Goal: Entertainment & Leisure: Consume media (video, audio)

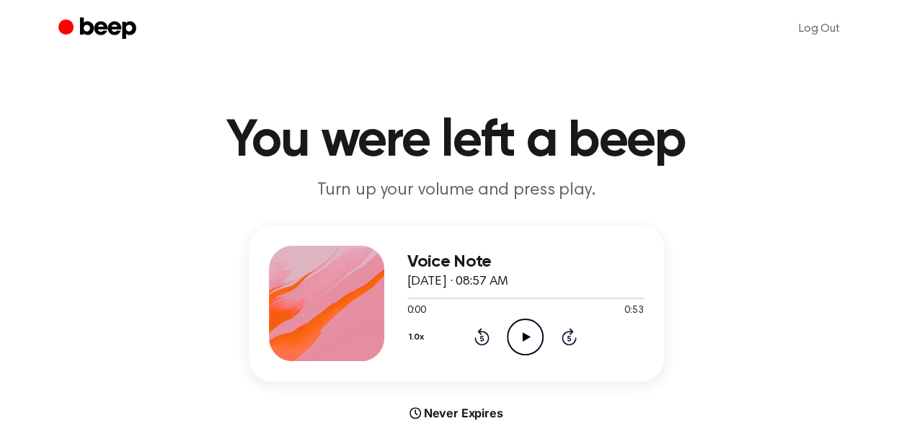
click at [518, 337] on icon "Play Audio" at bounding box center [525, 337] width 37 height 37
click at [529, 336] on icon at bounding box center [527, 336] width 8 height 9
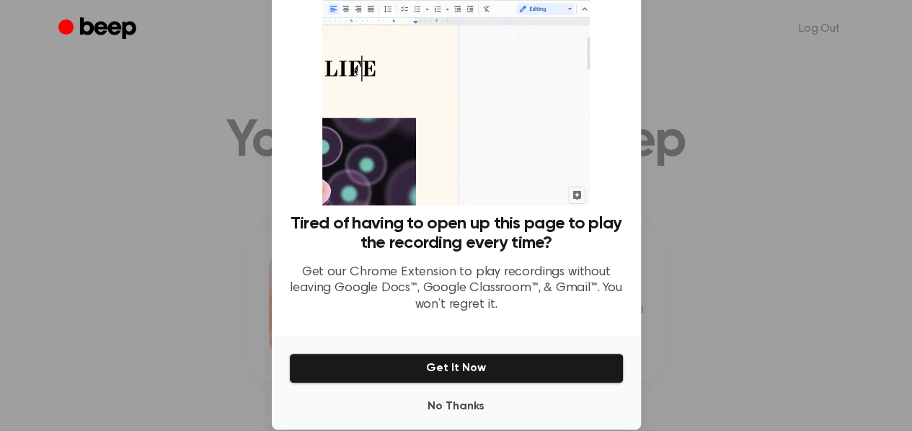
scroll to position [89, 0]
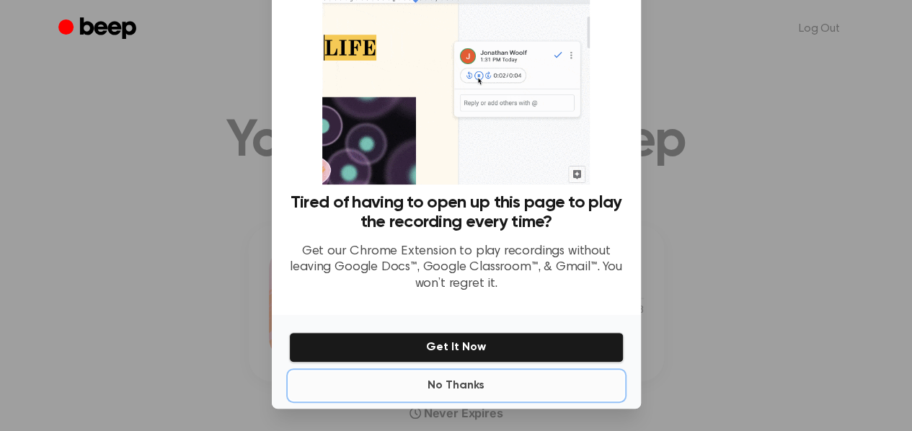
click at [455, 391] on button "No Thanks" at bounding box center [456, 385] width 335 height 29
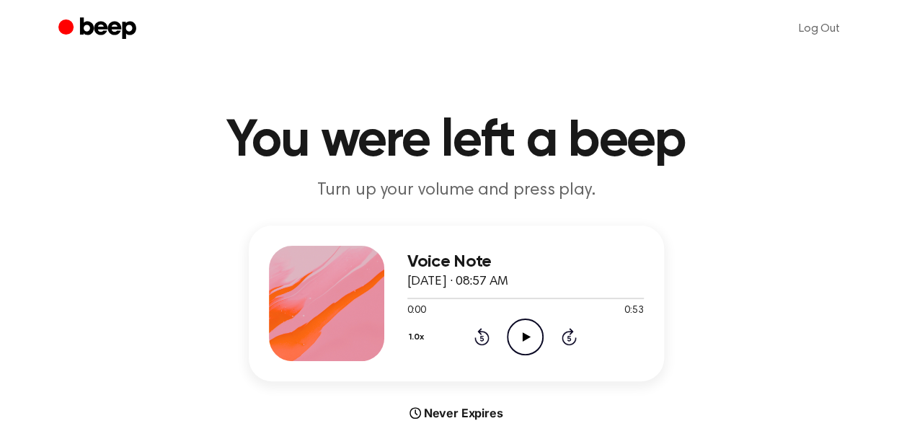
click at [526, 334] on icon "Play Audio" at bounding box center [525, 337] width 37 height 37
click at [521, 345] on icon "Pause Audio" at bounding box center [525, 337] width 37 height 37
click at [521, 341] on icon "Play Audio" at bounding box center [525, 337] width 37 height 37
click at [521, 341] on icon "Pause Audio" at bounding box center [525, 337] width 37 height 37
click at [531, 337] on icon "Play Audio" at bounding box center [525, 337] width 37 height 37
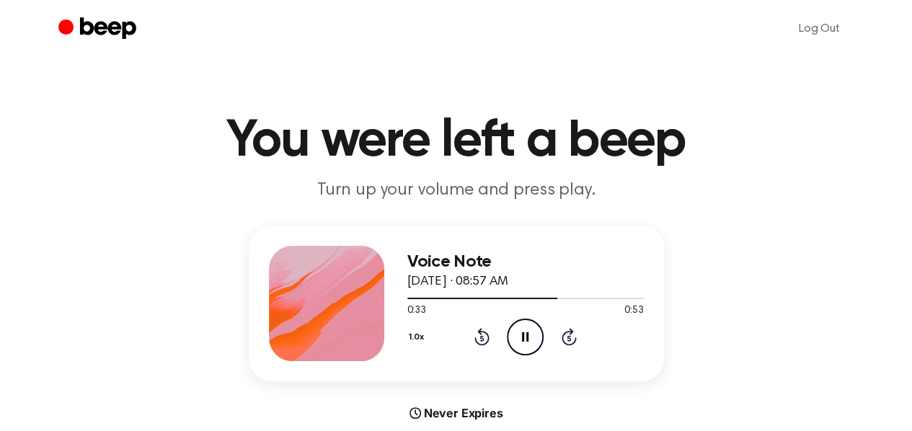
click at [516, 331] on icon "Pause Audio" at bounding box center [525, 337] width 37 height 37
click at [526, 345] on icon "Play Audio" at bounding box center [525, 337] width 37 height 37
